Goal: Task Accomplishment & Management: Use online tool/utility

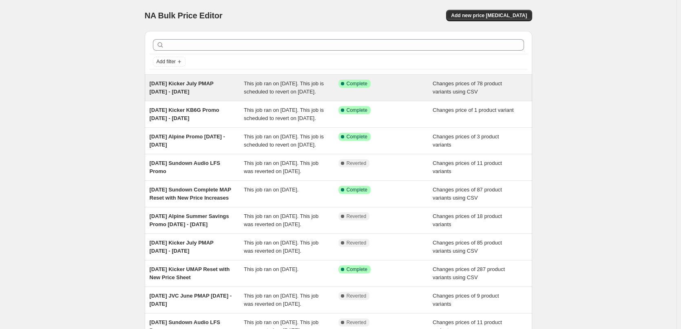
click at [210, 89] on div "[DATE] Kicker July PMAP [DATE] - [DATE]" at bounding box center [197, 88] width 95 height 16
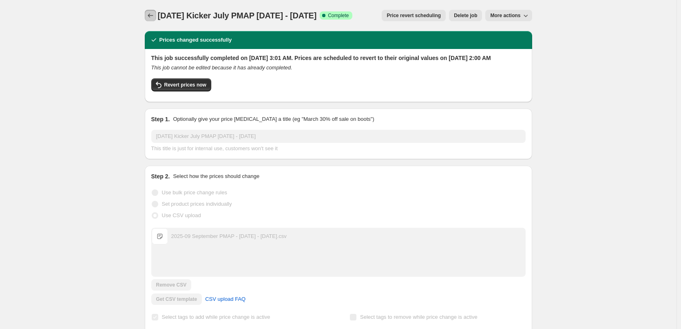
click at [147, 12] on button "Price change jobs" at bounding box center [150, 15] width 11 height 11
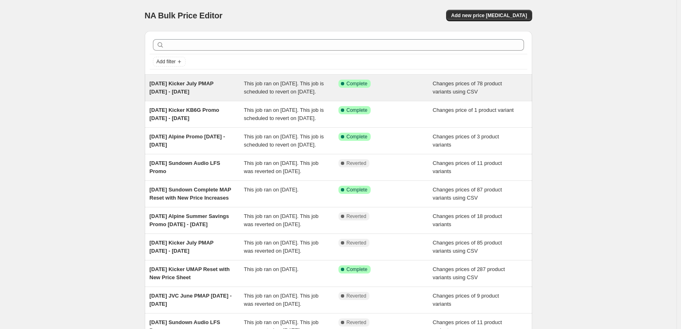
click at [182, 86] on span "[DATE] Kicker July PMAP [DATE] - [DATE]" at bounding box center [182, 87] width 64 height 14
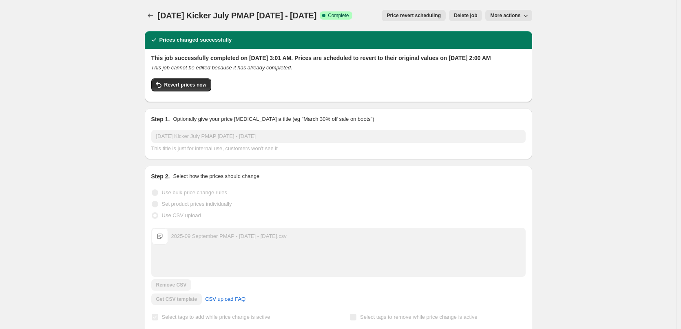
click at [529, 12] on icon "button" at bounding box center [526, 15] width 8 height 8
click at [528, 32] on span "Copy to new job" at bounding box center [513, 32] width 38 height 6
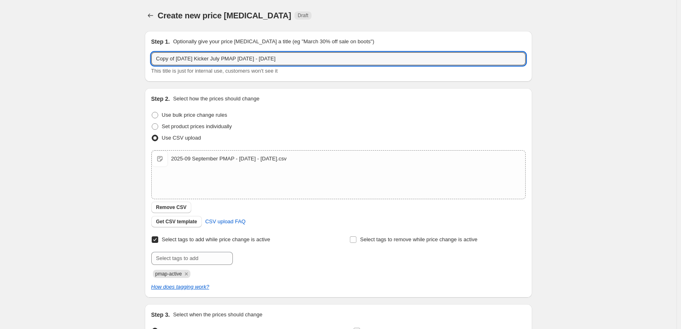
drag, startPoint x: 177, startPoint y: 59, endPoint x: 113, endPoint y: 54, distance: 64.2
click at [113, 54] on div "Create new price [MEDICAL_DATA]. This page is ready Create new price [MEDICAL_D…" at bounding box center [338, 212] width 677 height 424
click at [175, 204] on button "Remove CSV" at bounding box center [171, 207] width 40 height 11
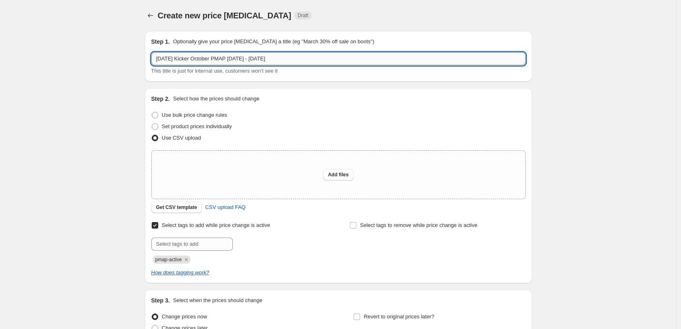
click at [250, 61] on input "[DATE] Kicker October PMAP [DATE] - [DATE]" at bounding box center [338, 58] width 375 height 13
type input "[DATE] Kicker October PMAP [DATE] - [DATE]"
click at [92, 123] on div "Create new price [MEDICAL_DATA]. This page is ready Create new price [MEDICAL_D…" at bounding box center [338, 205] width 677 height 410
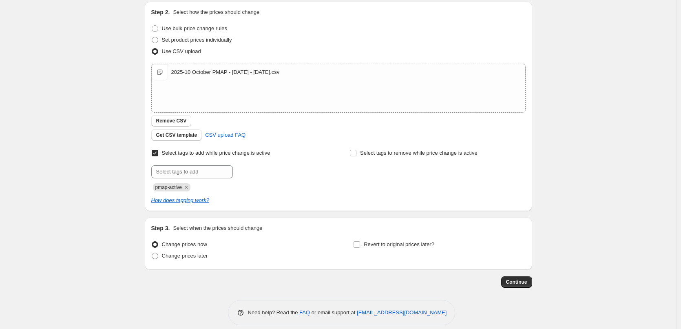
scroll to position [95, 0]
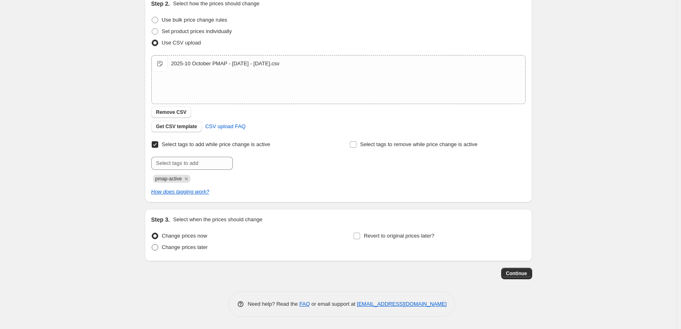
click at [175, 246] on span "Change prices later" at bounding box center [185, 247] width 46 height 6
click at [152, 244] on input "Change prices later" at bounding box center [152, 244] width 0 height 0
radio input "true"
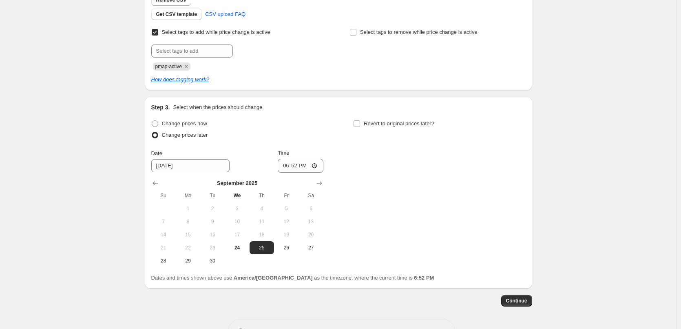
scroll to position [217, 0]
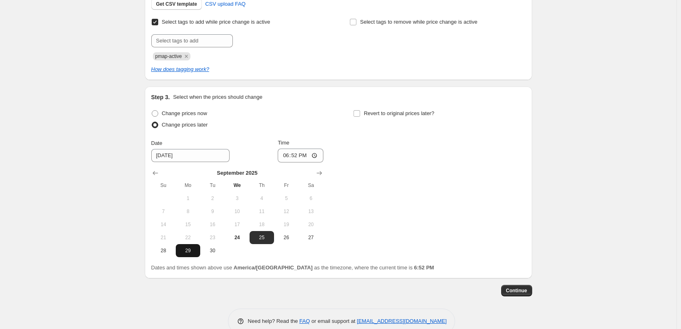
click at [191, 249] on span "29" at bounding box center [188, 250] width 18 height 7
type input "[DATE]"
click at [287, 157] on input "18:52" at bounding box center [301, 156] width 46 height 14
type input "03:00"
click at [360, 114] on input "Revert to original prices later?" at bounding box center [357, 113] width 7 height 7
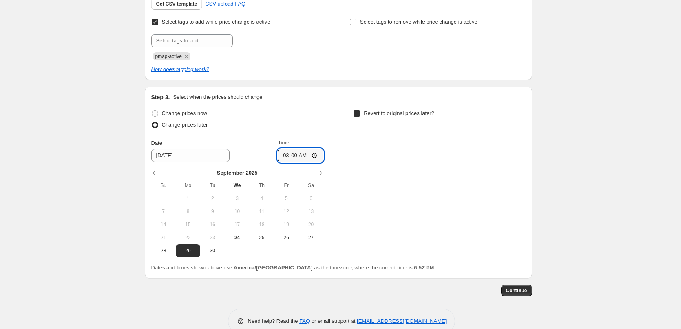
checkbox input "true"
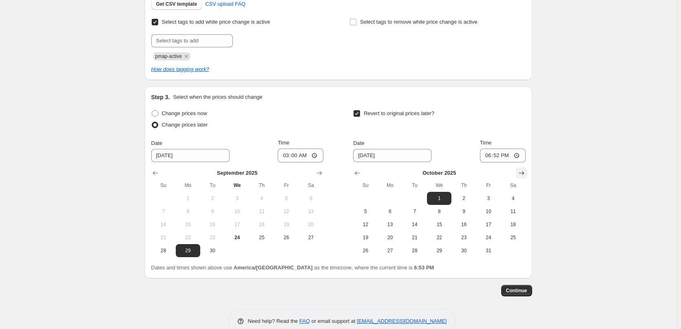
click at [526, 169] on icon "Show next month, November 2025" at bounding box center [522, 173] width 8 height 8
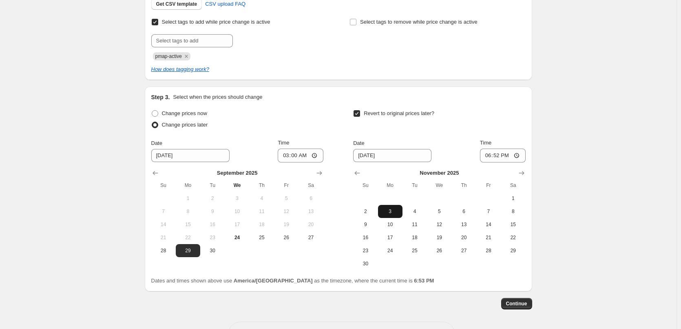
click at [386, 213] on span "3" at bounding box center [390, 211] width 18 height 7
type input "[DATE]"
click at [487, 154] on input "18:52" at bounding box center [503, 156] width 46 height 14
type input "02:00"
click at [457, 106] on div "Step 3. Select when the prices should change Change prices now Change prices la…" at bounding box center [338, 189] width 375 height 192
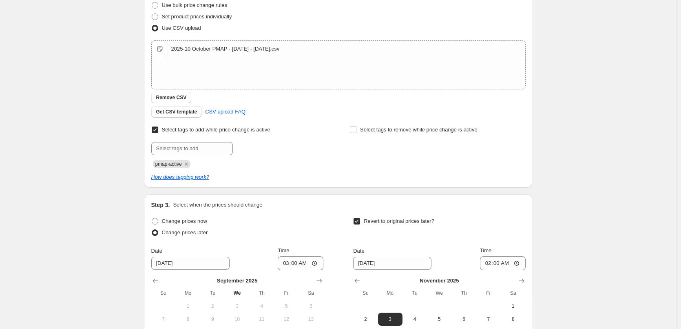
scroll to position [0, 0]
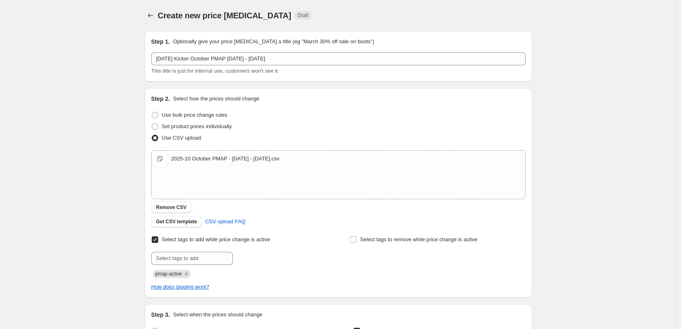
click at [95, 201] on div "Create new price [MEDICAL_DATA]. This page is ready Create new price [MEDICAL_D…" at bounding box center [338, 288] width 677 height 577
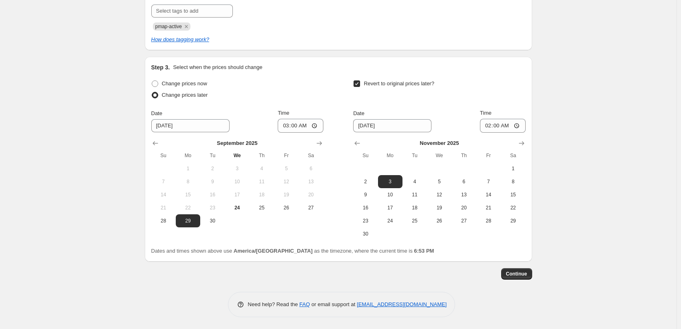
scroll to position [248, 0]
click at [565, 212] on div "Create new price [MEDICAL_DATA]. This page is ready Create new price [MEDICAL_D…" at bounding box center [338, 40] width 677 height 577
click at [516, 273] on span "Continue" at bounding box center [516, 273] width 21 height 7
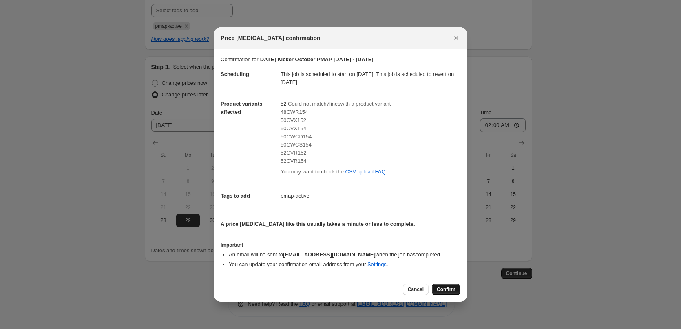
click at [444, 289] on span "Confirm" at bounding box center [446, 289] width 19 height 7
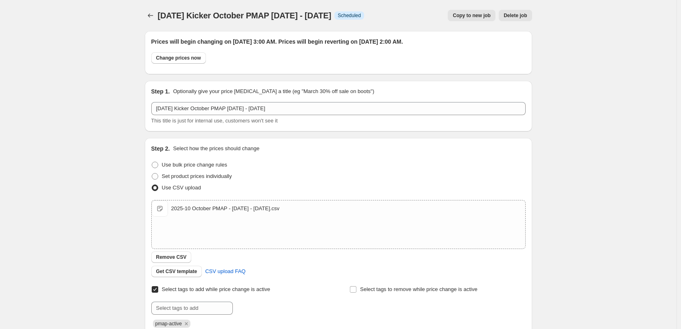
click at [143, 18] on div "[DATE] Kicker October PMAP [DATE] - [DATE]. This page is ready [DATE] Kicker Oc…" at bounding box center [338, 313] width 407 height 626
click at [153, 15] on icon "Price change jobs" at bounding box center [150, 15] width 8 height 8
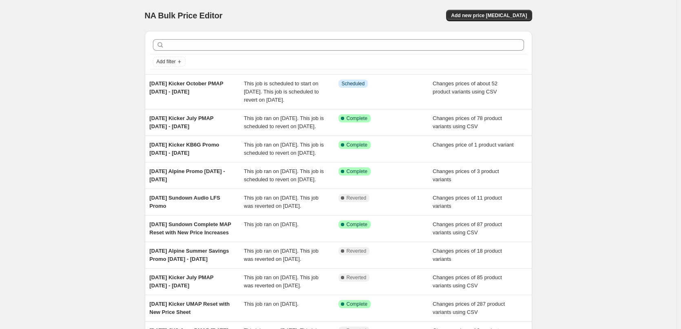
click at [63, 115] on div "NA Bulk Price Editor. This page is ready NA Bulk Price Editor Add new price [ME…" at bounding box center [338, 214] width 677 height 428
click at [77, 53] on div "NA Bulk Price Editor. This page is ready NA Bulk Price Editor Add new price [ME…" at bounding box center [338, 214] width 677 height 428
click at [73, 67] on div "NA Bulk Price Editor. This page is ready NA Bulk Price Editor Add new price [ME…" at bounding box center [338, 214] width 677 height 428
